Goal: Check status: Check status

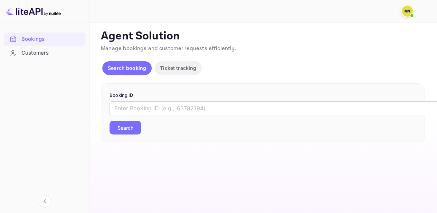
drag, startPoint x: 0, startPoint y: 0, endPoint x: 414, endPoint y: 34, distance: 415.8
click at [414, 34] on p "Agent Solution" at bounding box center [263, 36] width 324 height 14
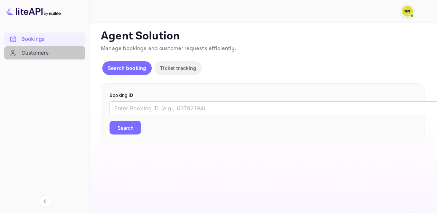
click at [40, 52] on div "Customers" at bounding box center [51, 53] width 60 height 8
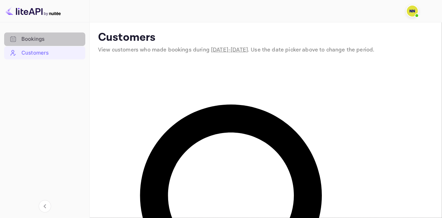
click at [41, 41] on div "Bookings" at bounding box center [51, 39] width 60 height 8
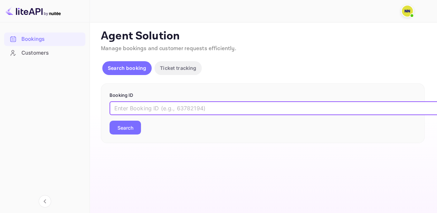
click at [123, 109] on input "text" at bounding box center [281, 108] width 345 height 14
paste input "9923523"
type input "9923523"
click at [129, 126] on button "Search" at bounding box center [124, 128] width 31 height 14
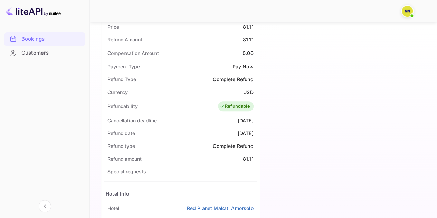
scroll to position [258, 0]
